Goal: Book appointment/travel/reservation

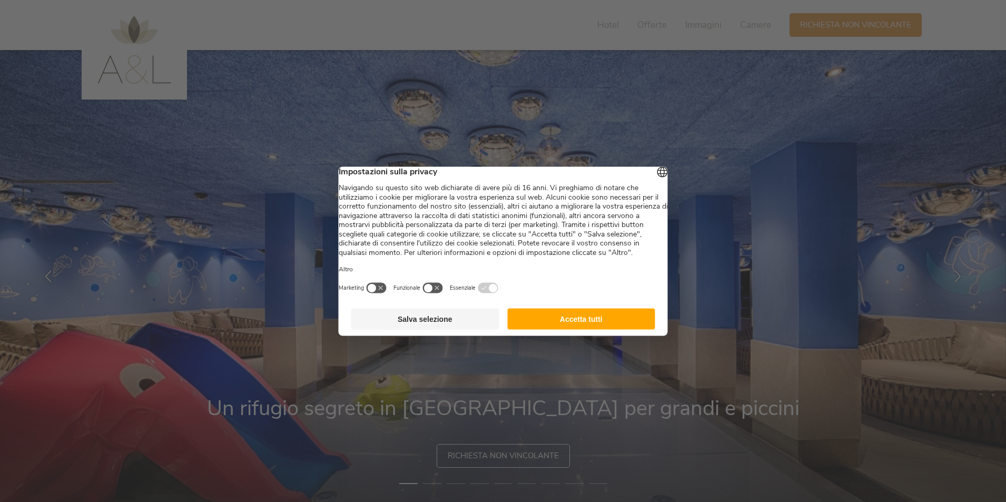
click at [557, 325] on button "Accetta tutti" at bounding box center [581, 318] width 148 height 21
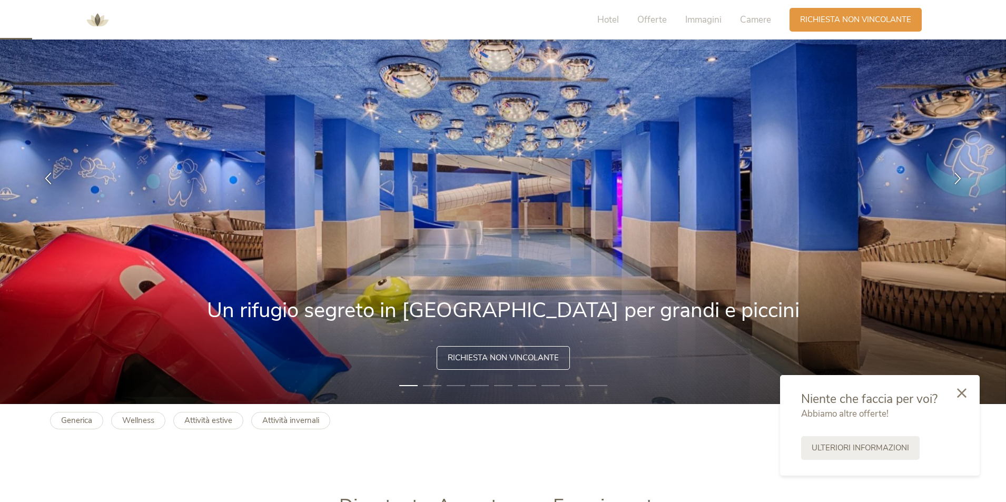
scroll to position [105, 0]
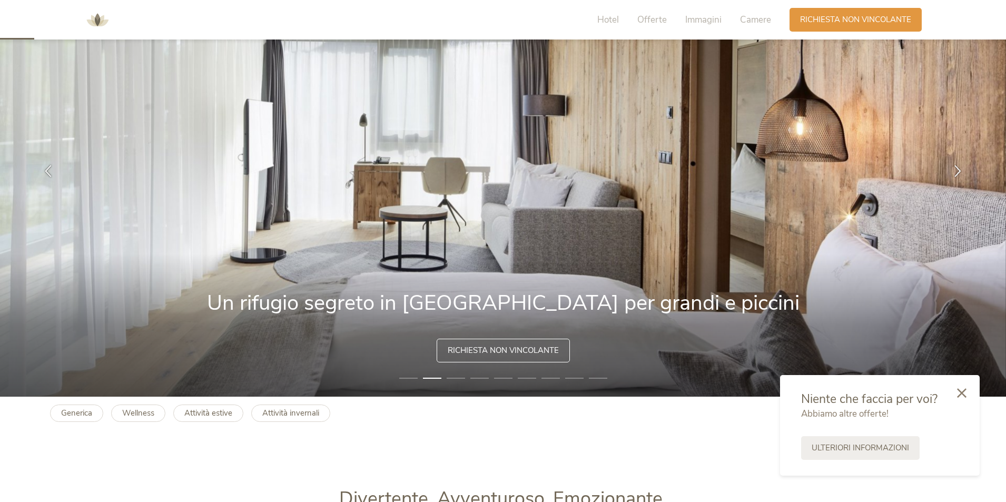
click at [965, 392] on icon at bounding box center [961, 392] width 9 height 9
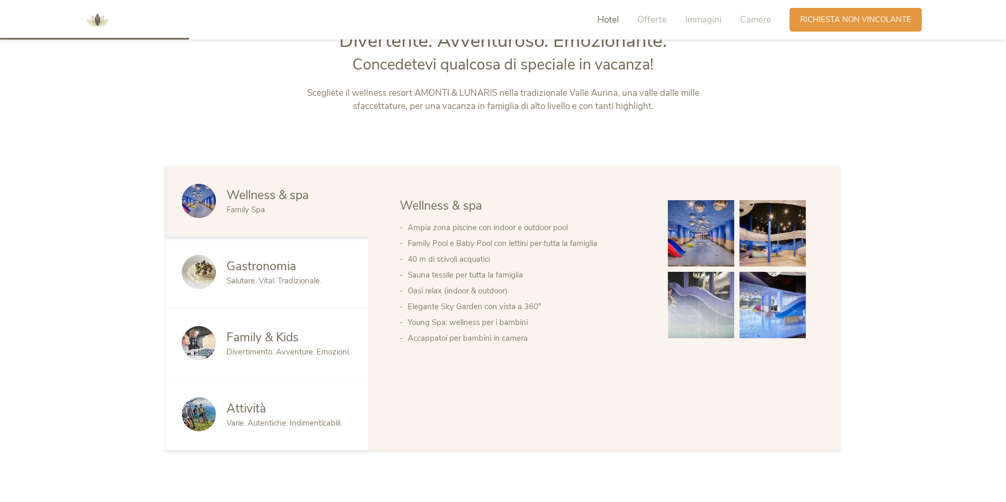
scroll to position [580, 0]
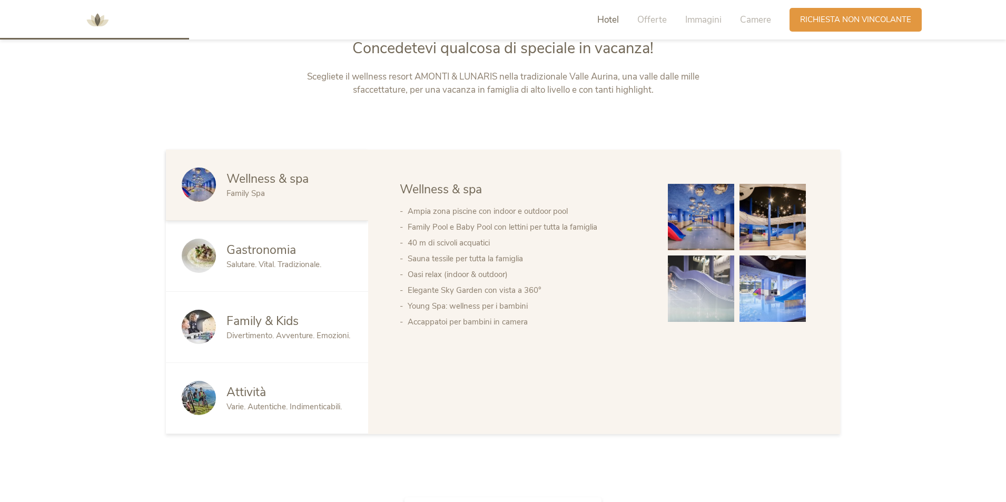
click at [281, 337] on span "Divertimento. Avventure. Emozioni." at bounding box center [289, 335] width 124 height 11
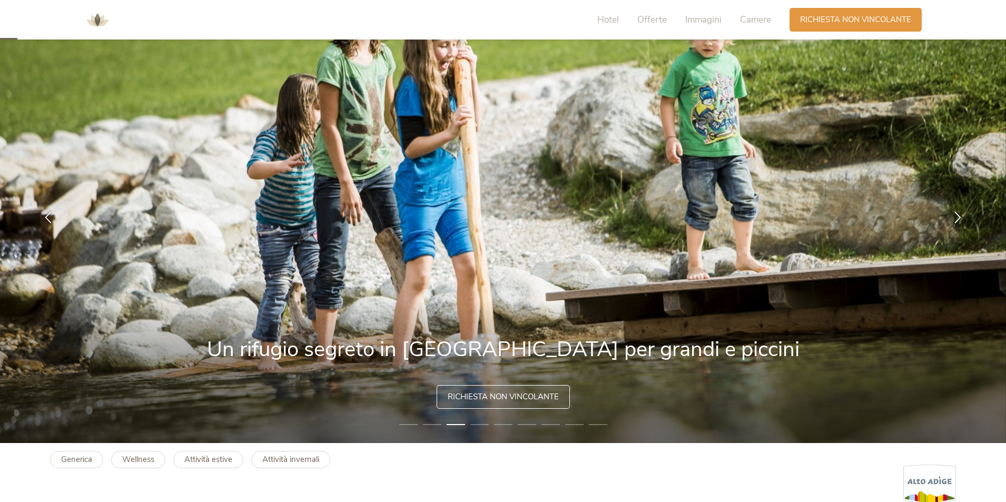
scroll to position [53, 0]
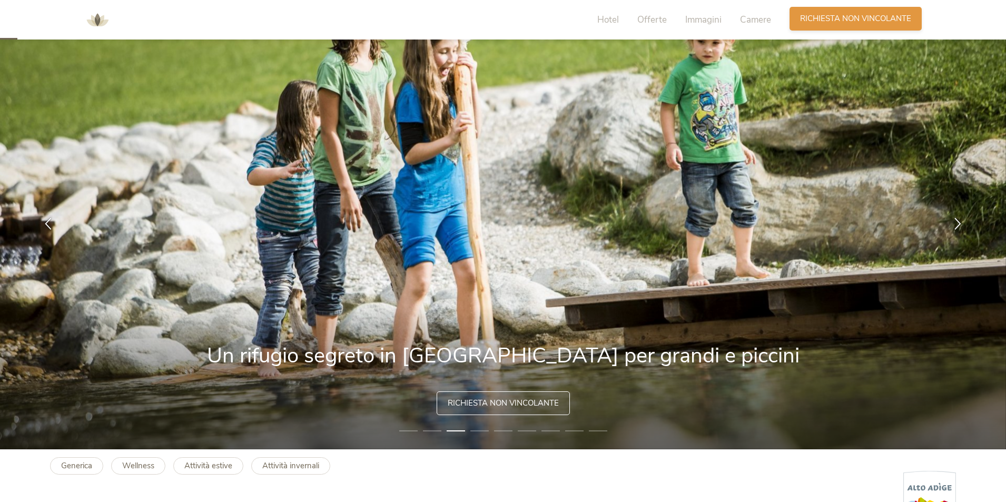
click at [819, 15] on span "Richiesta non vincolante" at bounding box center [855, 18] width 111 height 11
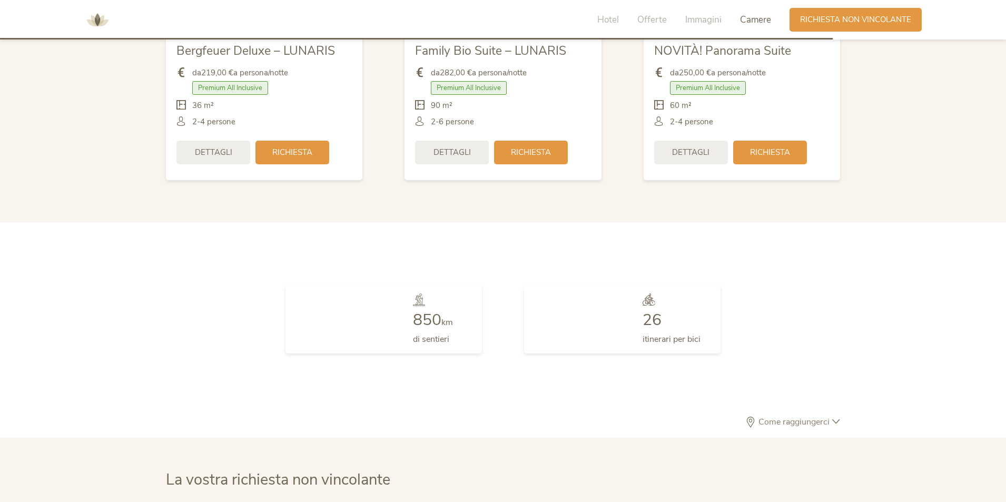
scroll to position [3086, 0]
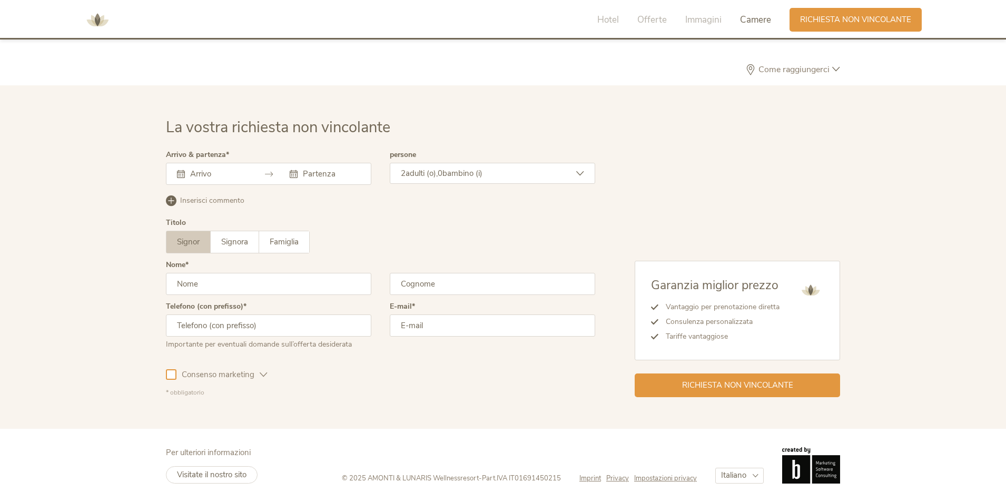
click at [208, 171] on input "text" at bounding box center [218, 174] width 60 height 11
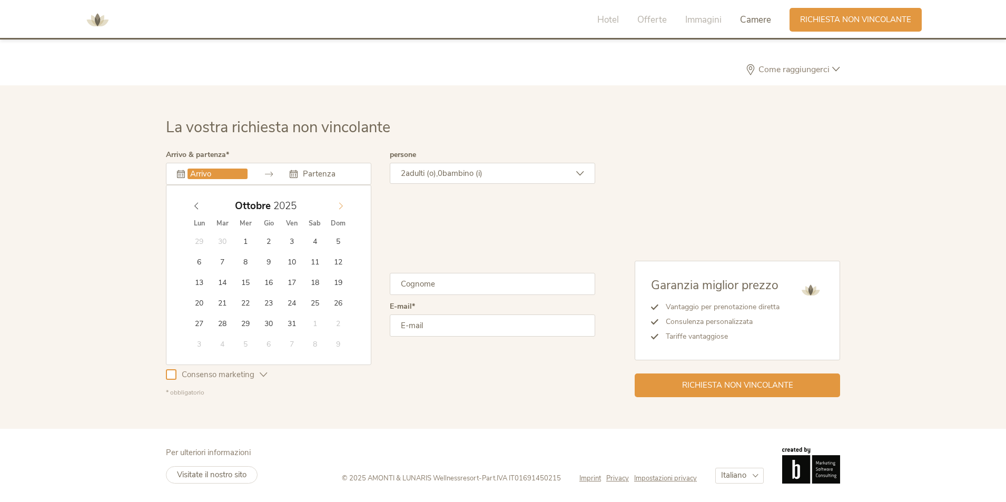
click at [335, 208] on span at bounding box center [341, 203] width 18 height 15
type input "27.12.2025"
type input "2026"
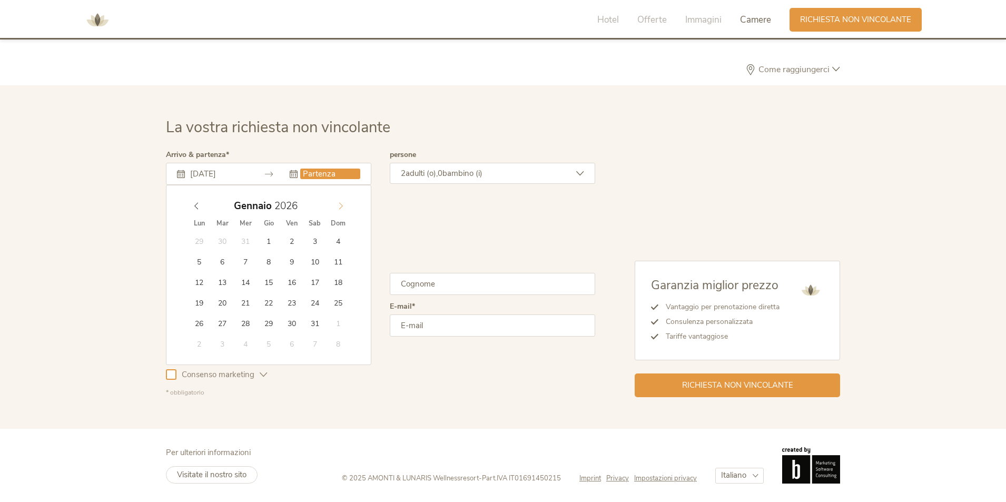
click at [344, 210] on span at bounding box center [341, 203] width 18 height 15
type input "03.01.2026"
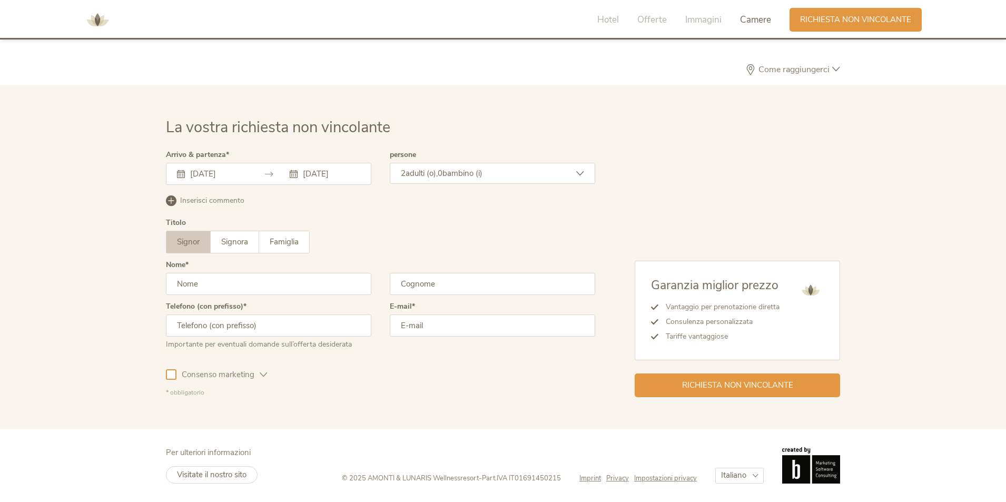
click at [189, 278] on input "text" at bounding box center [268, 284] width 205 height 22
type input "Roberta"
type input "Bellucci"
type input "3332848792"
type input "roberta.bellucci77@gmail.com"
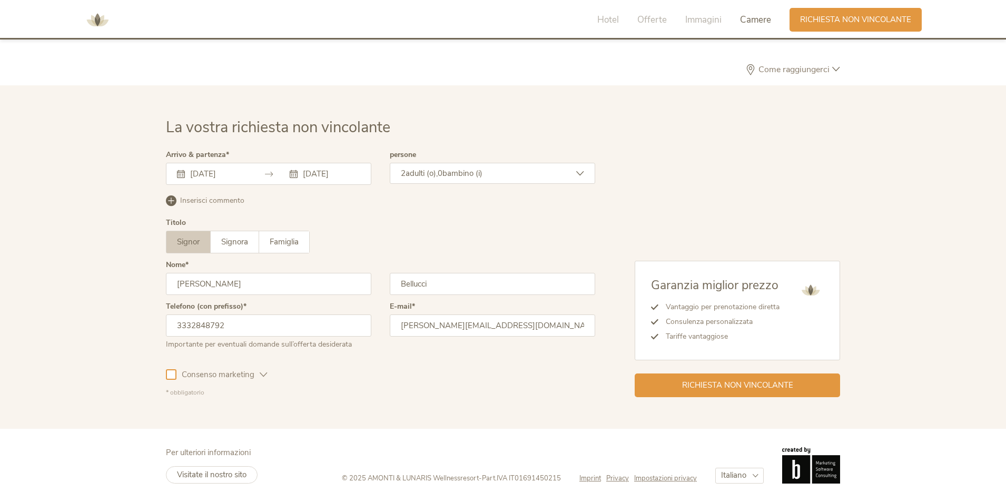
click at [451, 174] on span "bambino (i)" at bounding box center [463, 173] width 40 height 11
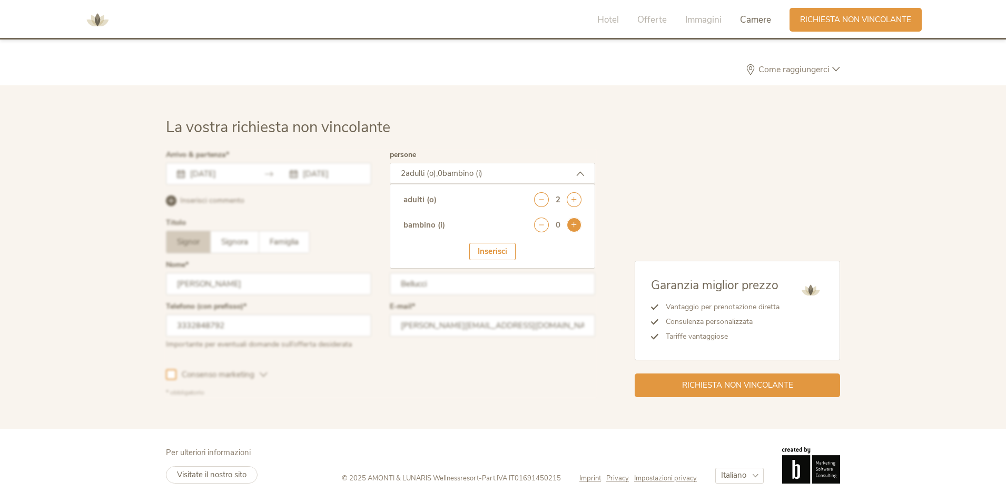
click at [574, 227] on icon at bounding box center [574, 225] width 15 height 15
click at [556, 259] on select "seleziona 0 1 2 3 4 5 6 7 8 9 10 11 12 13 14 15 16 17" at bounding box center [556, 254] width 52 height 17
select select "3"
click at [530, 246] on select "seleziona 0 1 2 3 4 5 6 7 8 9 10 11 12 13 14 15 16 17" at bounding box center [556, 254] width 52 height 17
click at [479, 290] on div "Inserisci" at bounding box center [492, 284] width 46 height 17
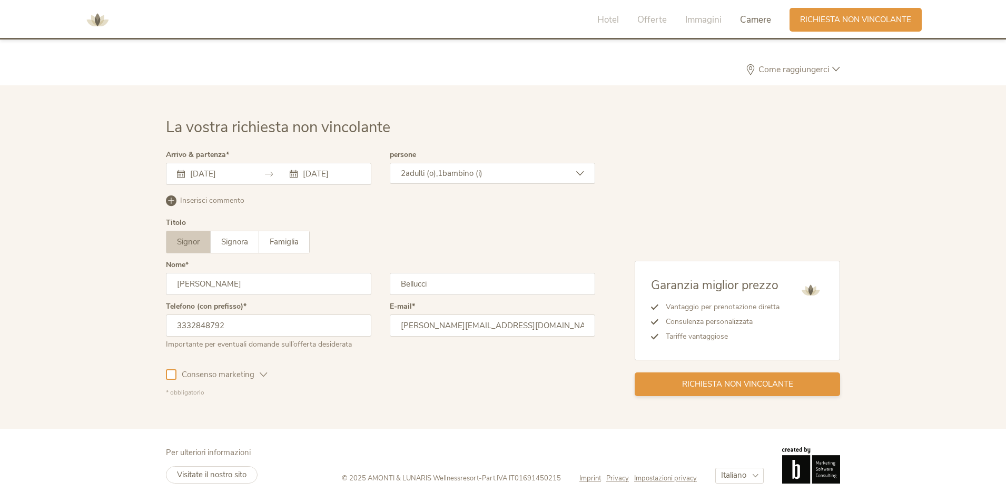
click at [691, 387] on span "Richiesta non vincolante" at bounding box center [737, 384] width 111 height 11
